Goal: Transaction & Acquisition: Purchase product/service

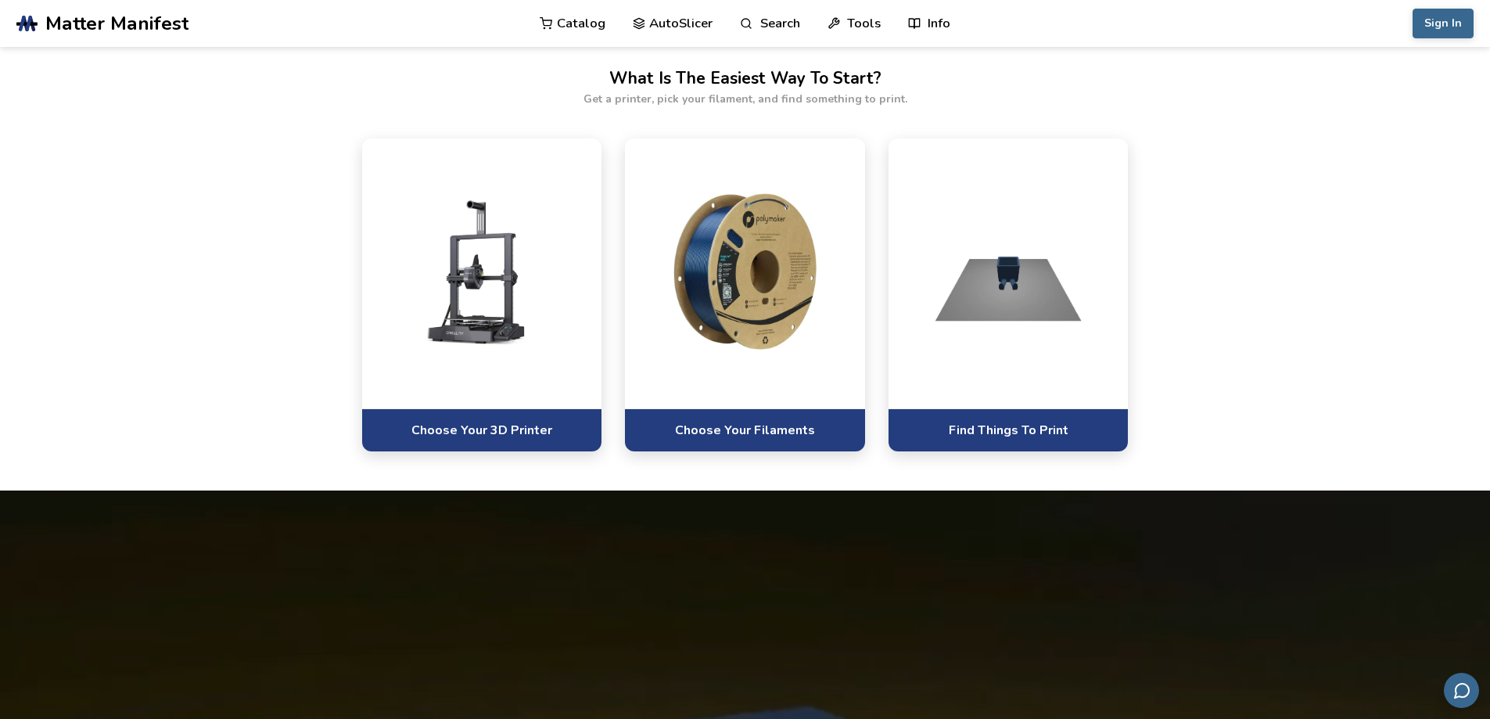
scroll to position [860, 0]
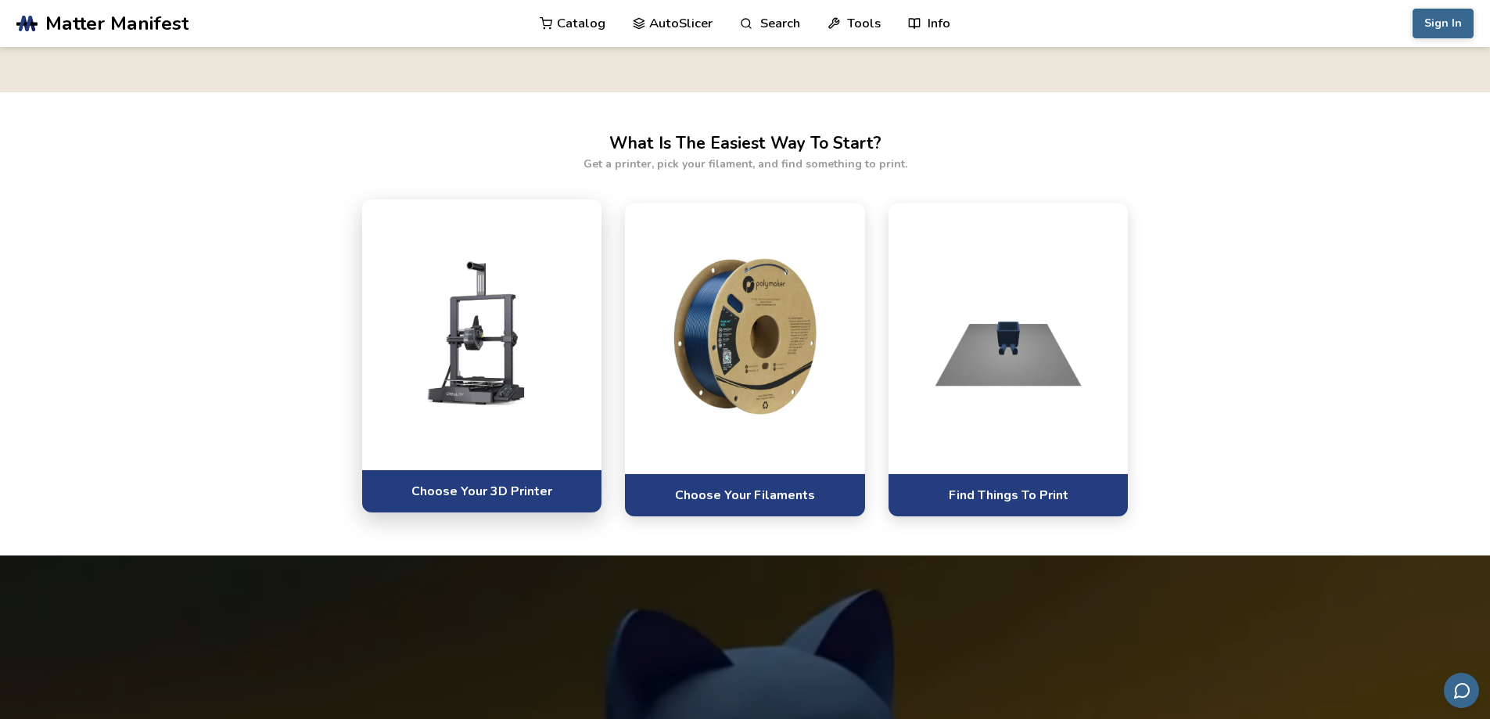
click at [541, 346] on img at bounding box center [482, 332] width 209 height 156
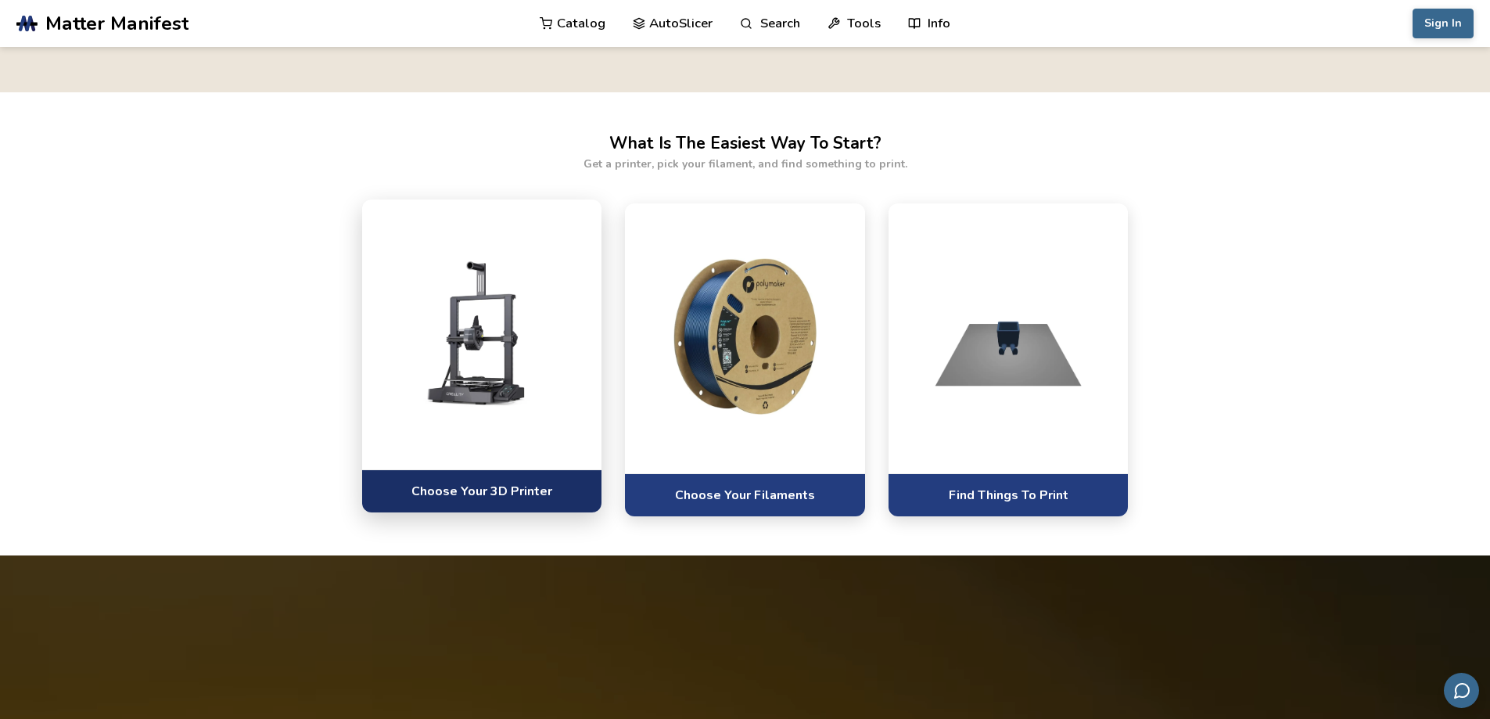
click at [436, 483] on link "Choose Your 3D Printer" at bounding box center [482, 490] width 240 height 43
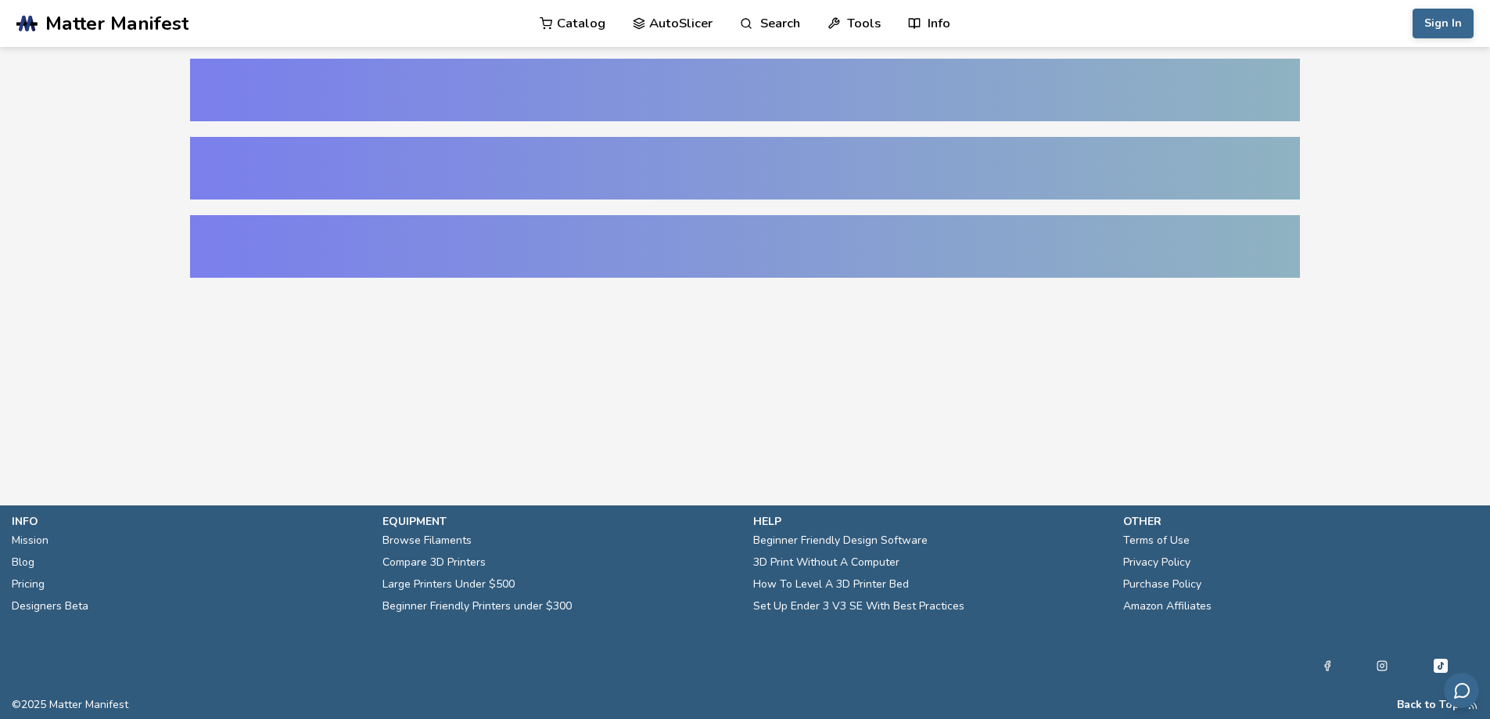
select select "**********"
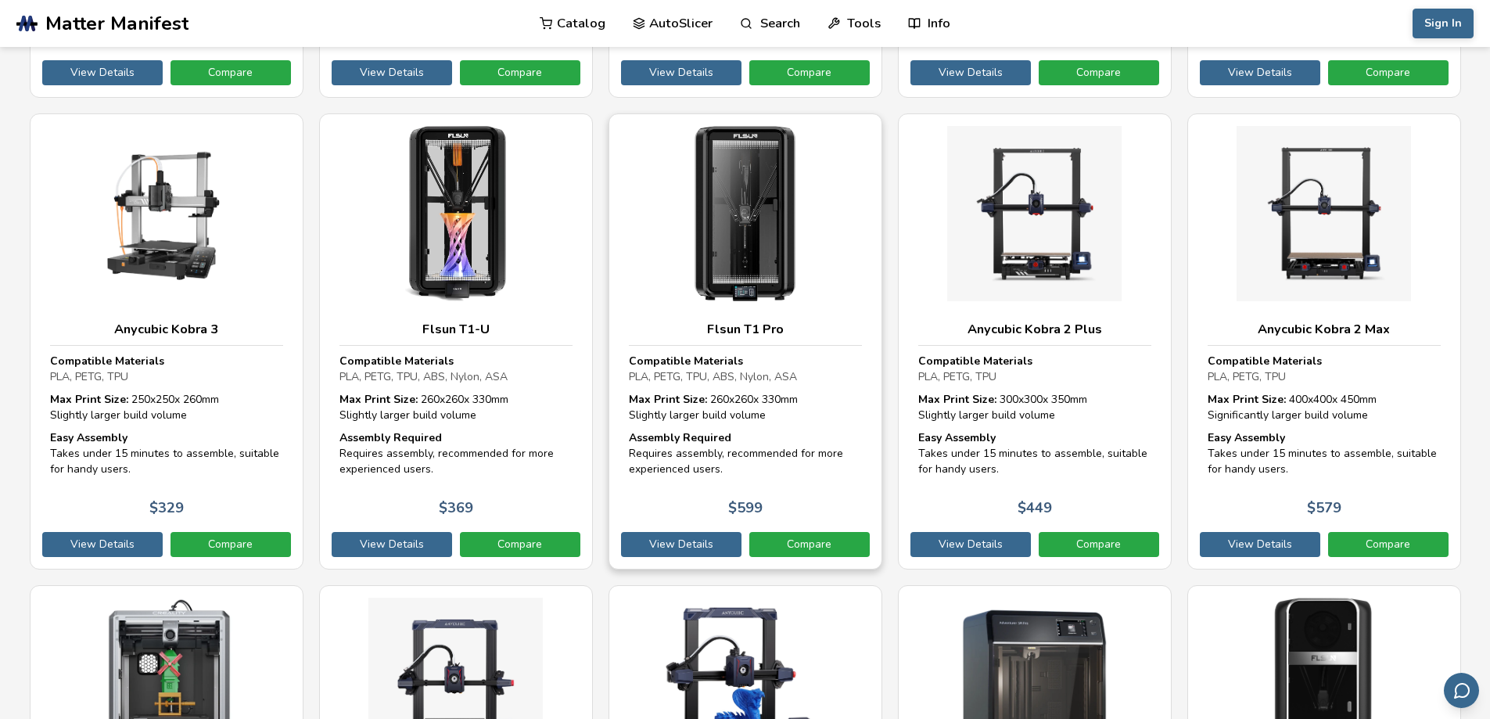
scroll to position [1643, 0]
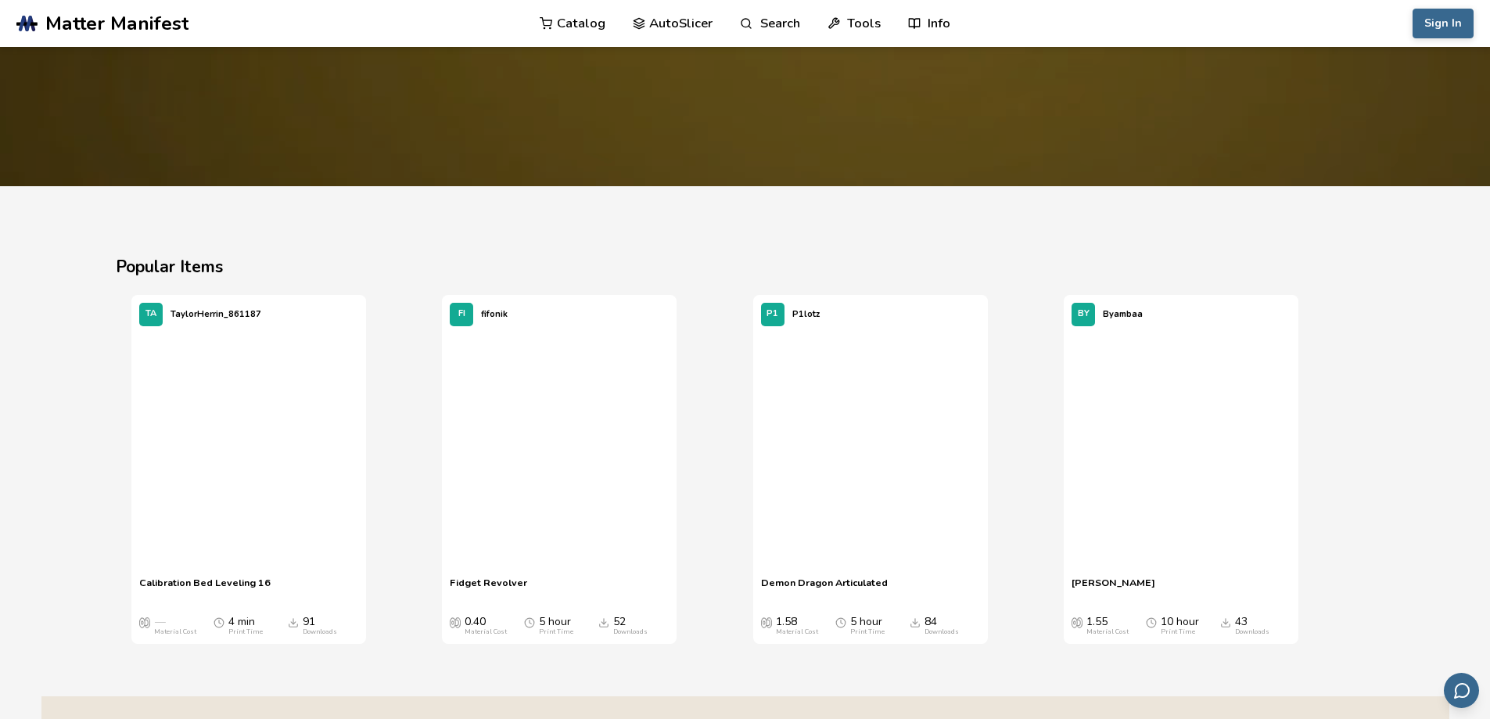
scroll to position [1643, 0]
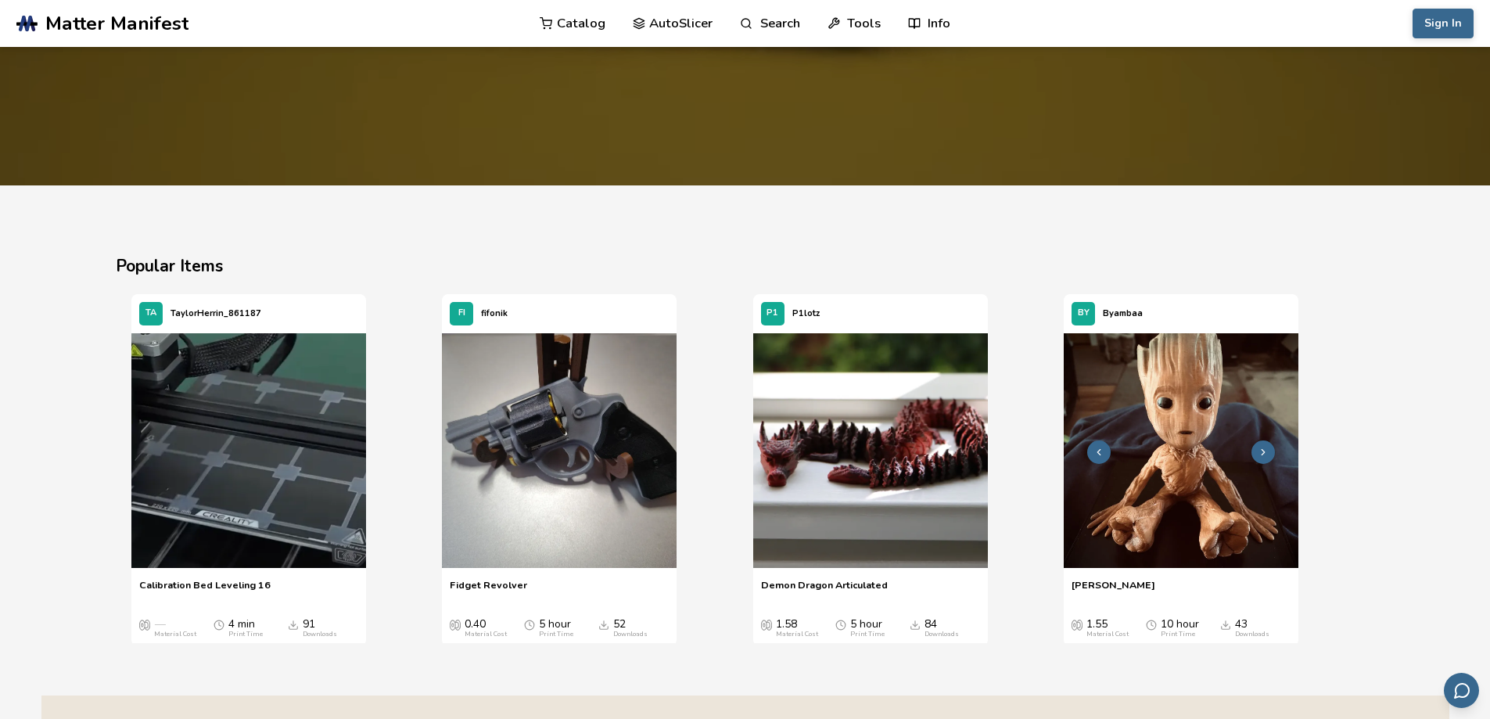
click at [1227, 454] on img "4 / 4" at bounding box center [1181, 450] width 235 height 235
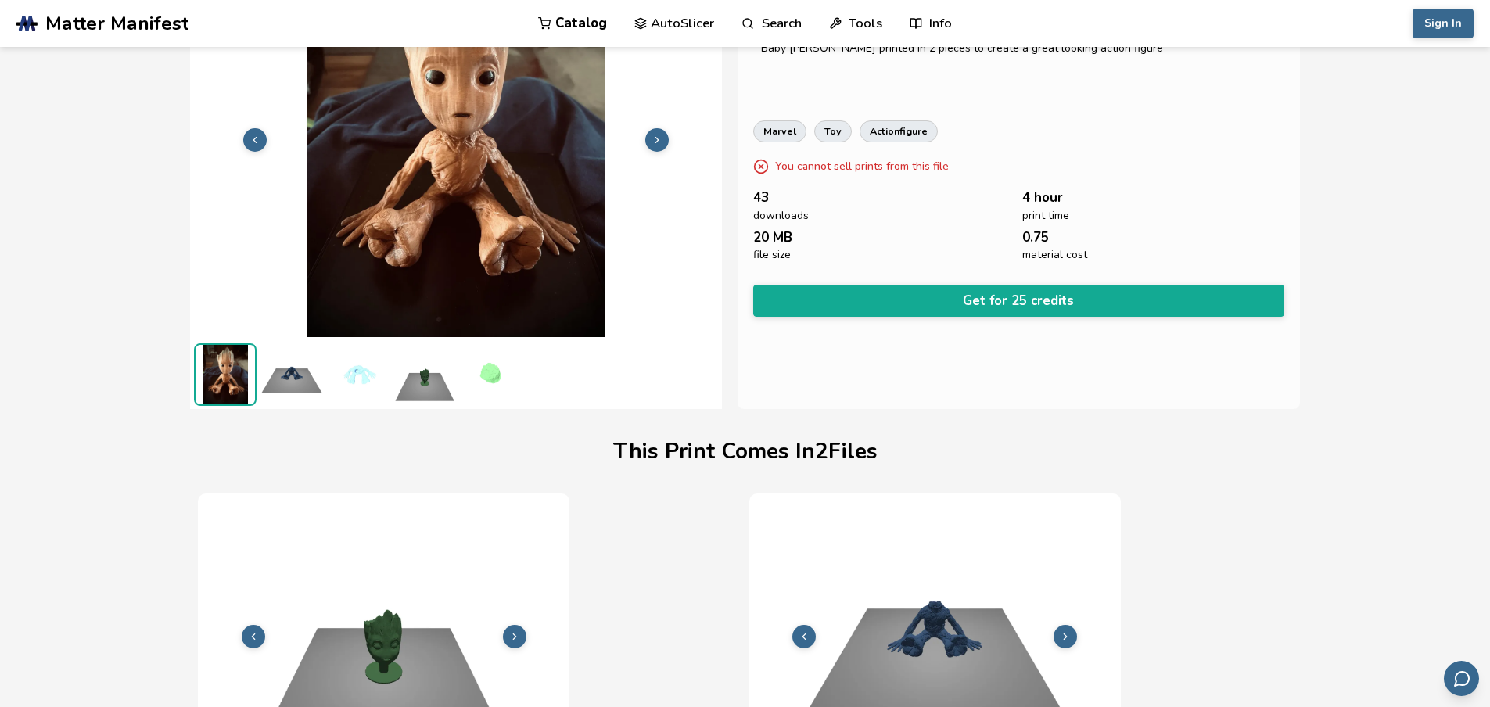
scroll to position [0, 6]
